Goal: Check status

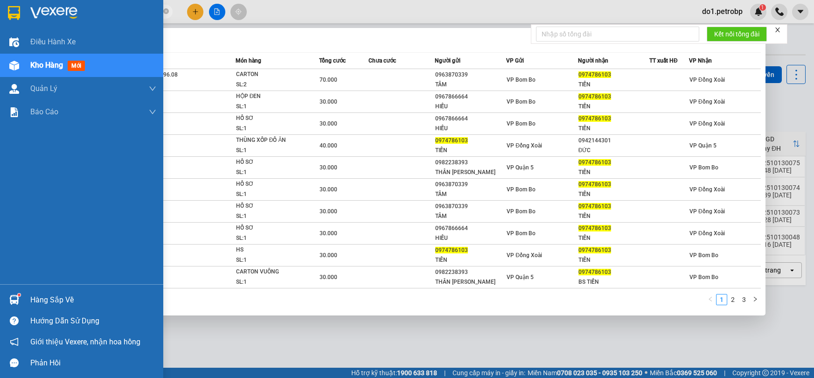
click at [0, 293] on div "Hàng sắp về" at bounding box center [81, 299] width 163 height 21
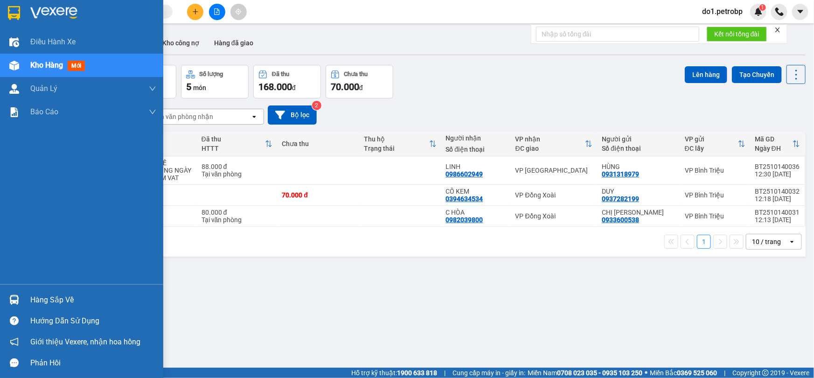
click at [4, 297] on div "Hàng sắp về" at bounding box center [81, 299] width 163 height 21
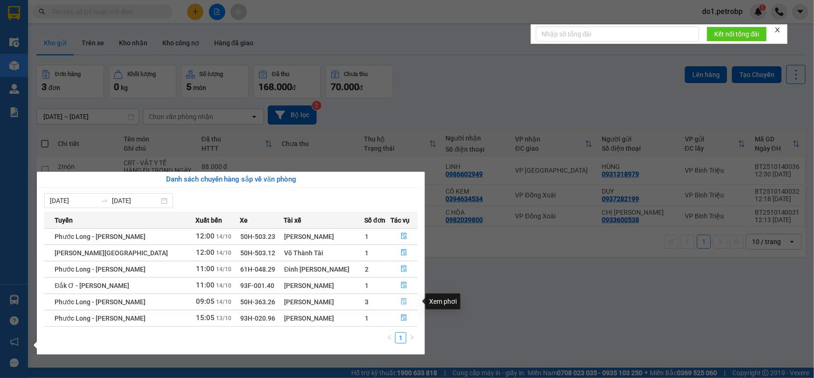
click at [401, 305] on span "file-done" at bounding box center [404, 301] width 7 height 7
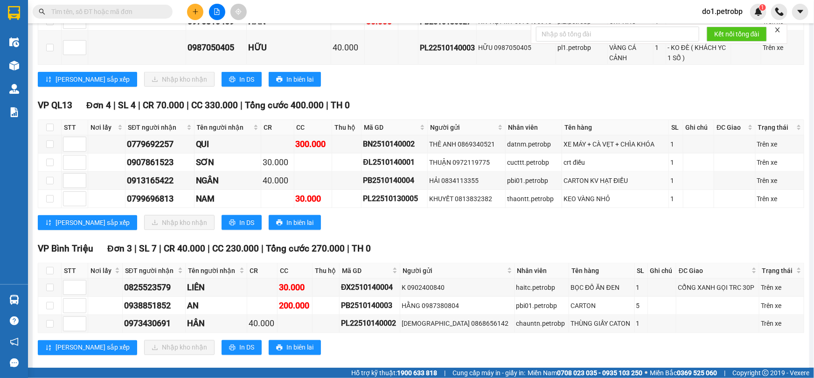
scroll to position [593, 0]
